Goal: Transaction & Acquisition: Subscribe to service/newsletter

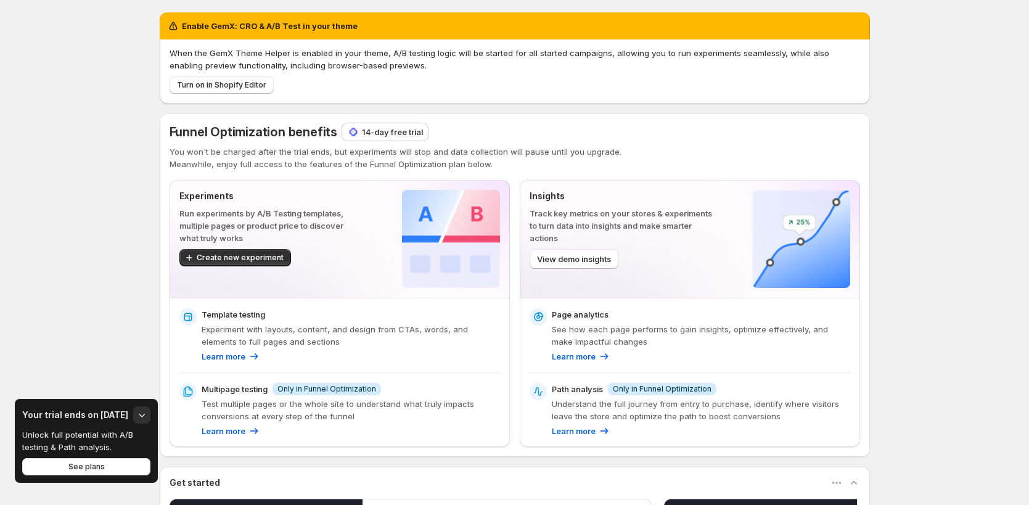
click at [388, 133] on p "14-day free trial" at bounding box center [392, 132] width 61 height 12
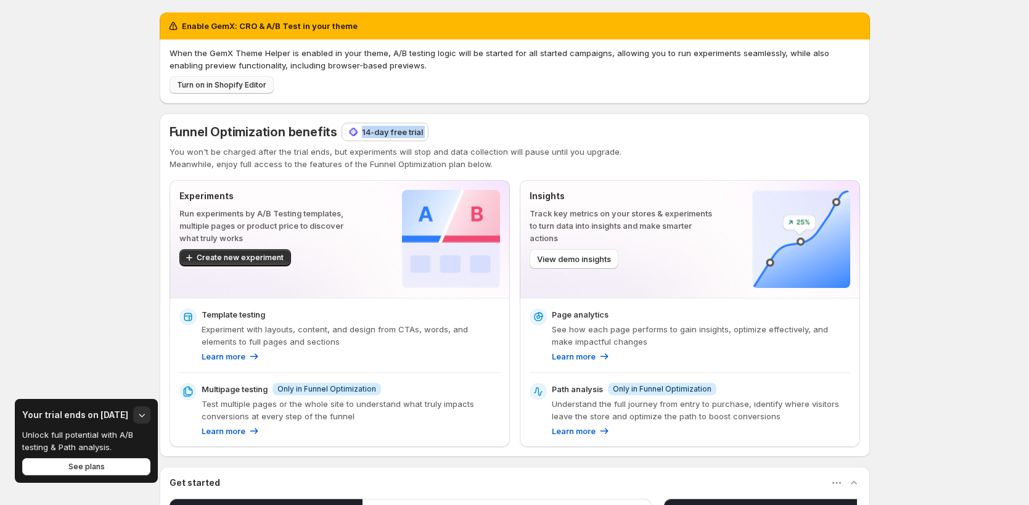
click at [237, 84] on span "Turn on in Shopify Editor" at bounding box center [221, 85] width 89 height 10
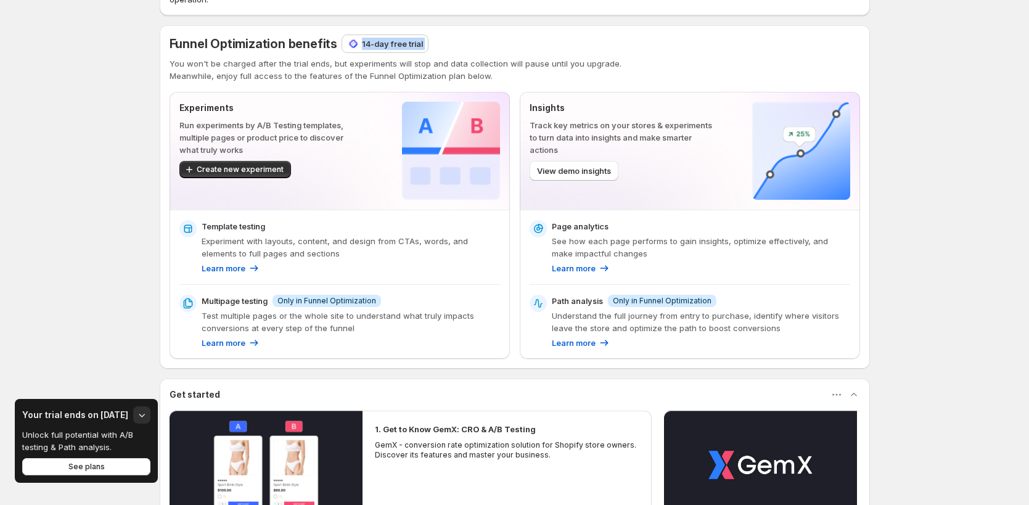
scroll to position [24, 0]
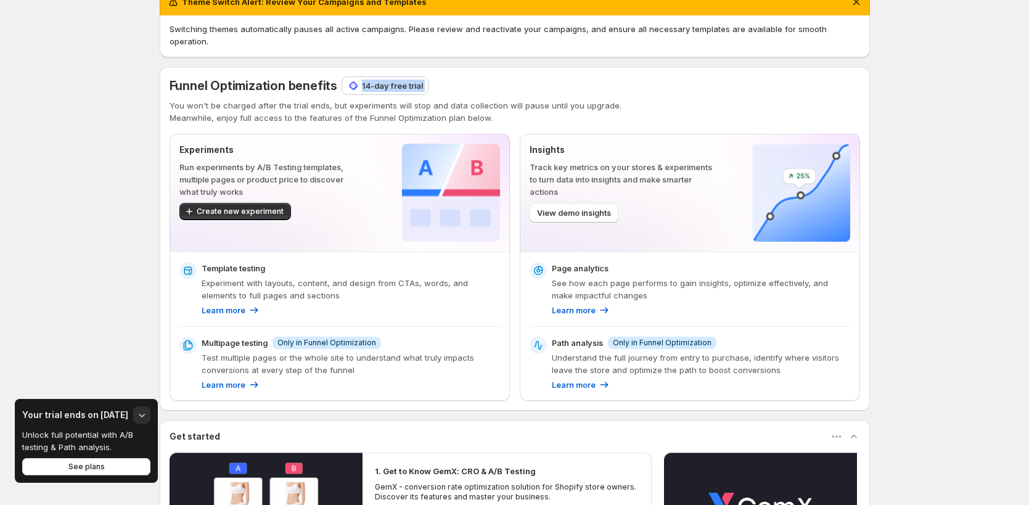
click at [481, 77] on div "Funnel Optimization benefits 14-day free trial" at bounding box center [515, 85] width 690 height 17
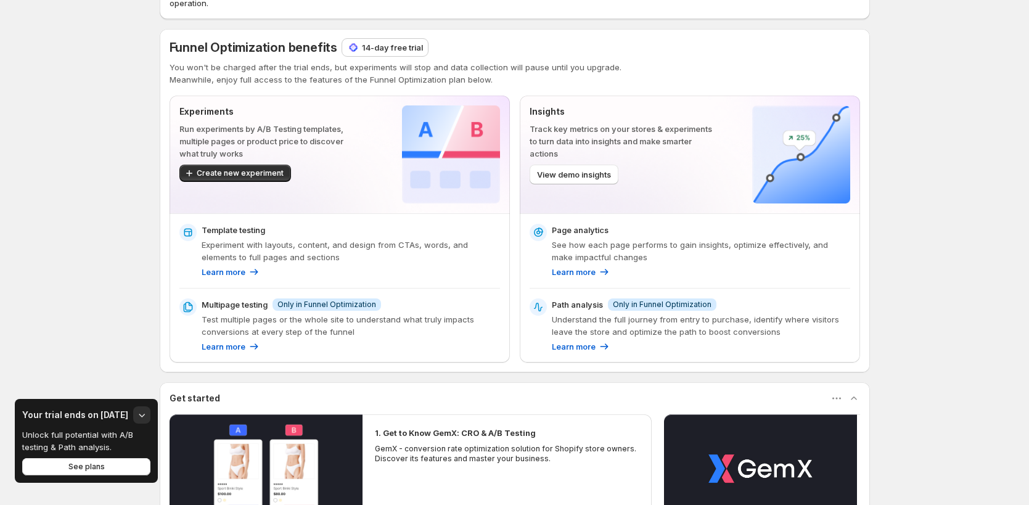
scroll to position [0, 0]
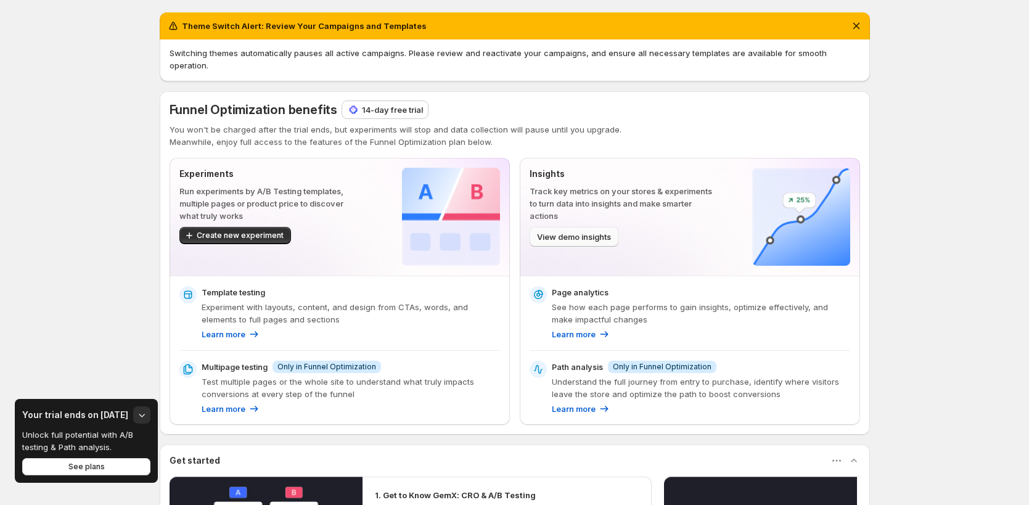
click at [611, 231] on span "View demo insights" at bounding box center [574, 237] width 74 height 12
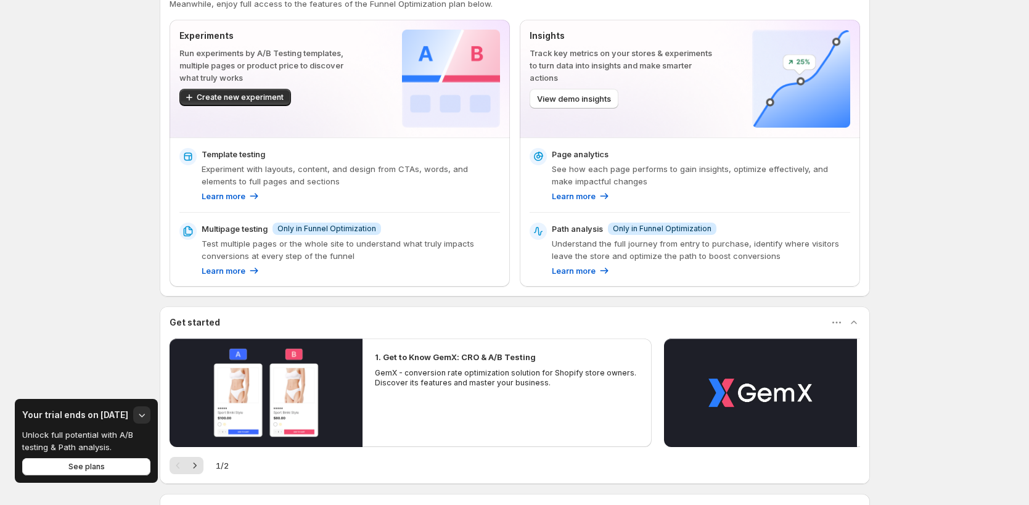
scroll to position [260, 0]
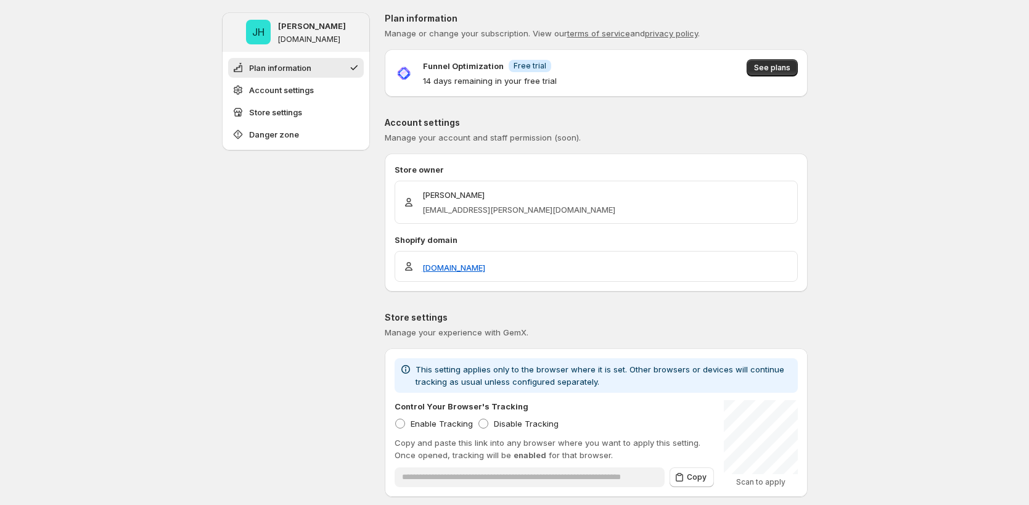
click at [531, 64] on span "Free trial" at bounding box center [530, 66] width 33 height 10
click at [771, 68] on span "See plans" at bounding box center [772, 68] width 36 height 10
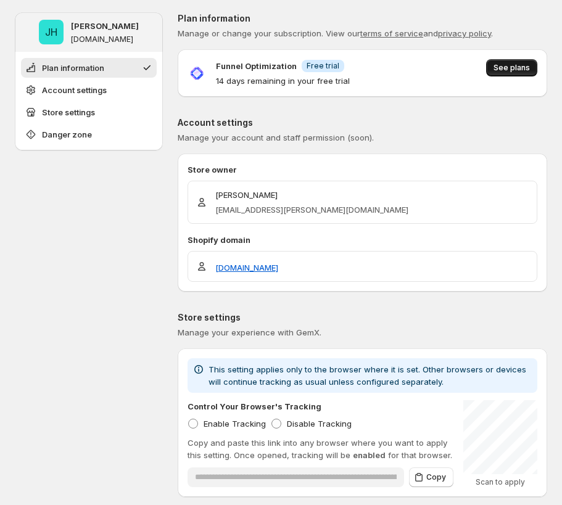
click at [524, 68] on span "See plans" at bounding box center [511, 68] width 36 height 10
click at [529, 69] on span "See plans" at bounding box center [511, 68] width 36 height 10
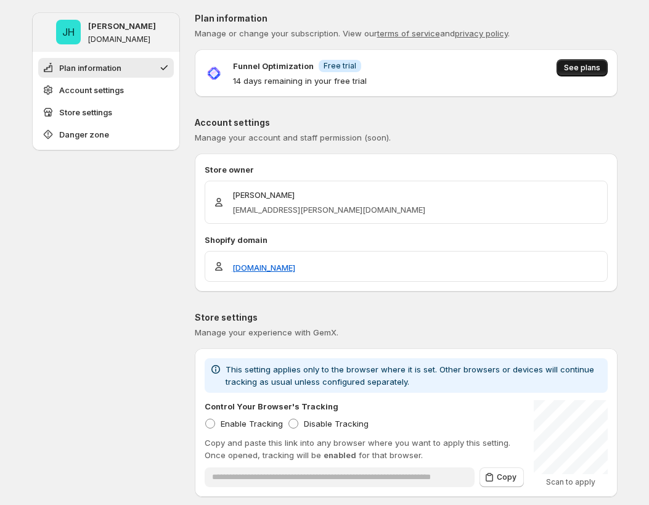
click at [599, 69] on span "See plans" at bounding box center [582, 68] width 36 height 10
